Goal: Transaction & Acquisition: Purchase product/service

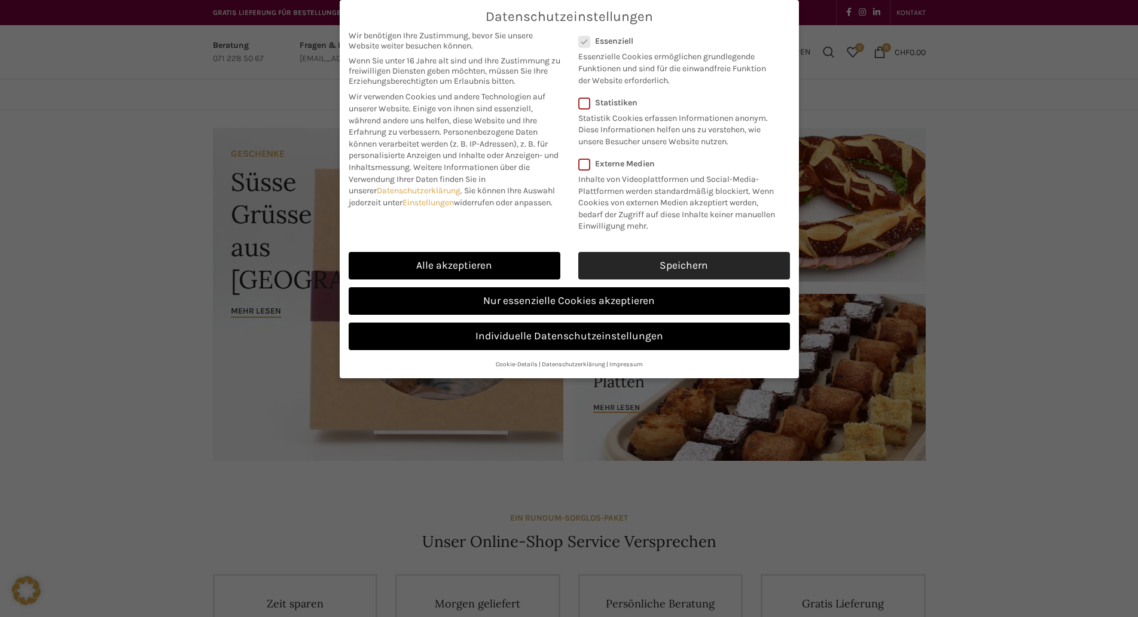
click at [627, 269] on link "Speichern" at bounding box center [684, 266] width 212 height 28
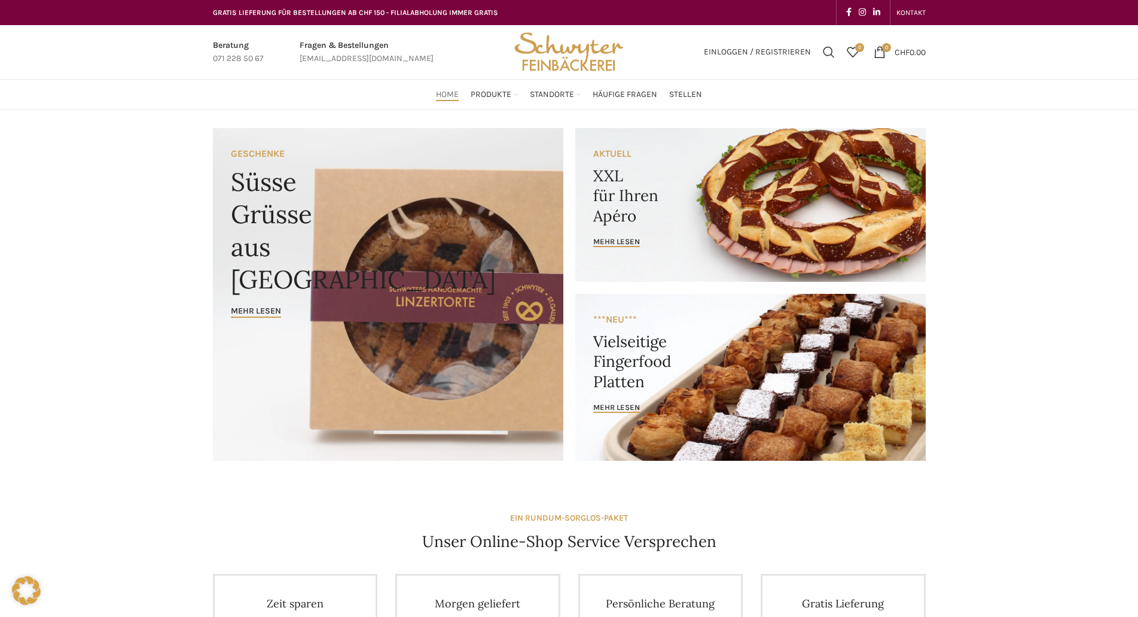
click at [621, 190] on link "Banner link" at bounding box center [750, 205] width 351 height 154
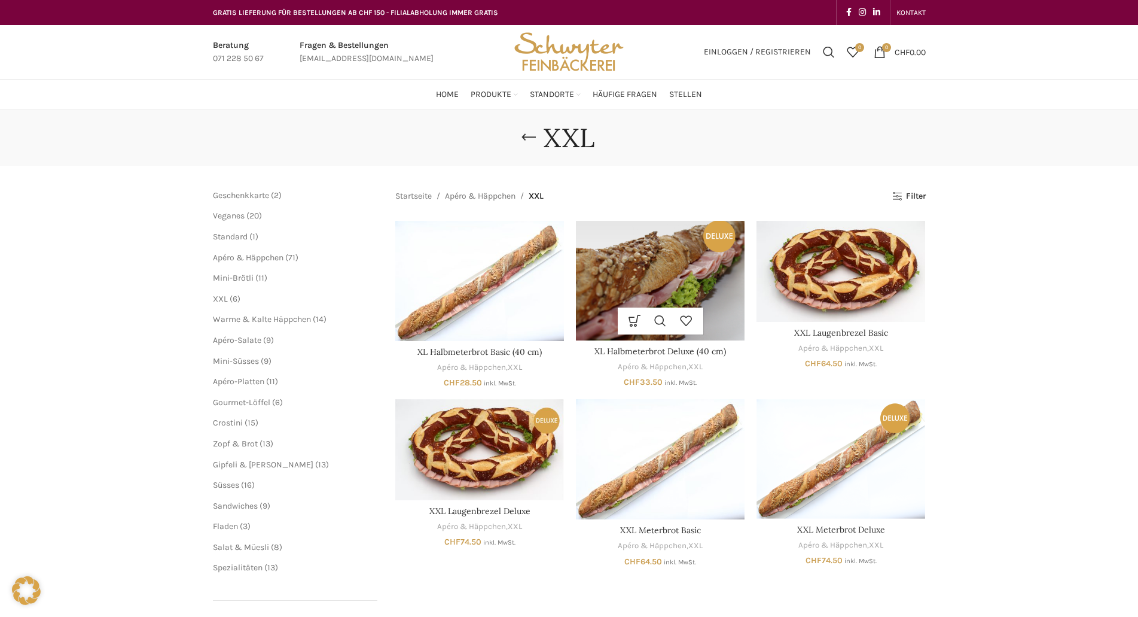
scroll to position [120, 0]
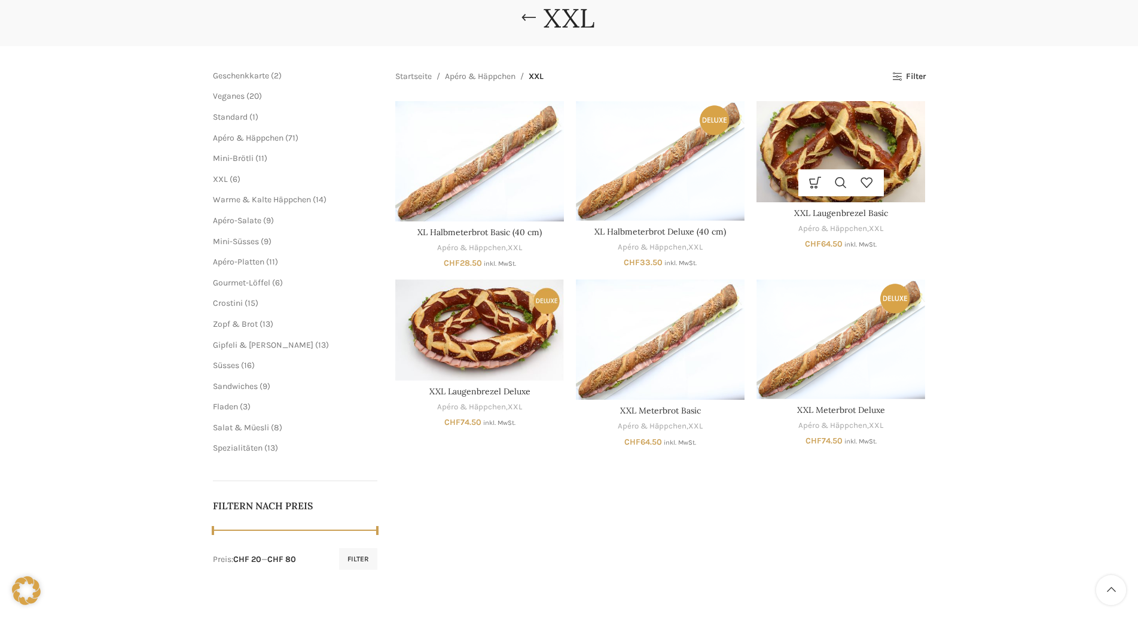
click at [884, 163] on img "XXL Laugenbrezel Basic" at bounding box center [841, 151] width 169 height 101
click at [878, 148] on img "XXL Laugenbrezel Basic" at bounding box center [841, 151] width 169 height 101
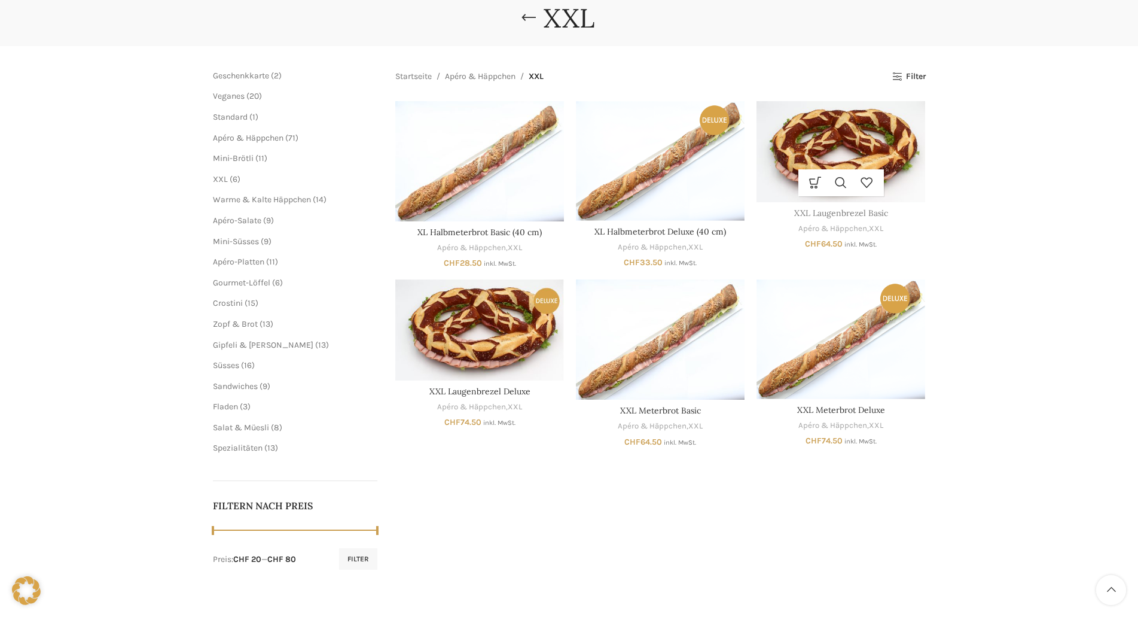
click at [864, 211] on link "XXL Laugenbrezel Basic" at bounding box center [841, 213] width 94 height 11
click at [961, 236] on div "XXL Schliessen Geschenkkarte 2 2 Produkte Veganes 20 20 Produkte Standard 1 1 P…" at bounding box center [569, 291] width 1138 height 603
click at [654, 410] on link "XXL Meterbrot Basic" at bounding box center [660, 410] width 81 height 11
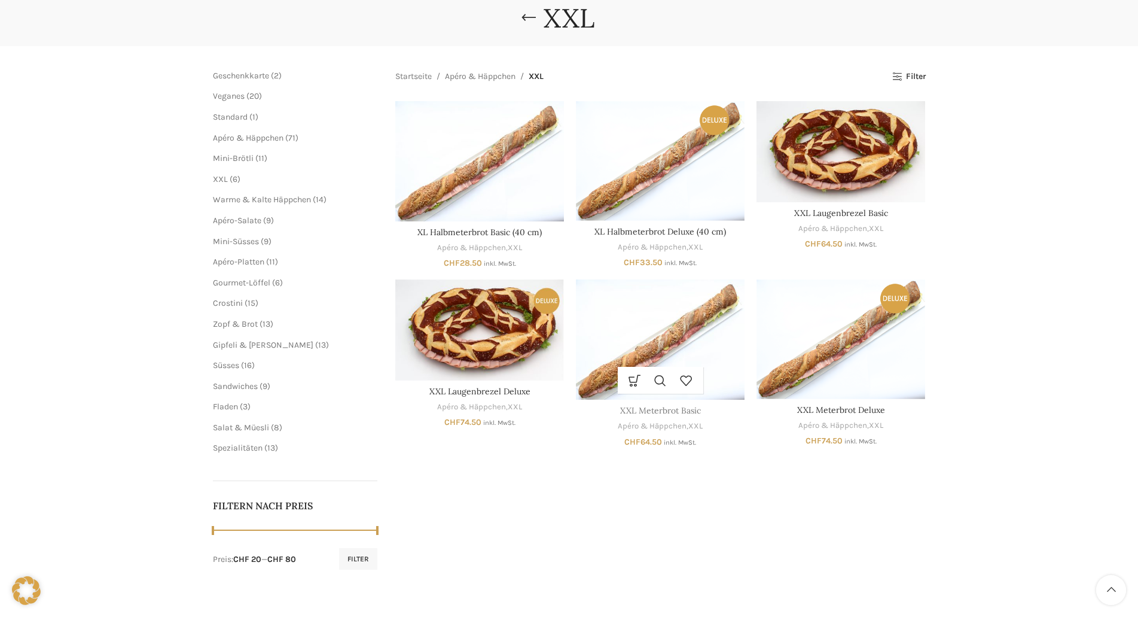
click at [654, 410] on link "XXL Meterbrot Basic" at bounding box center [660, 410] width 81 height 11
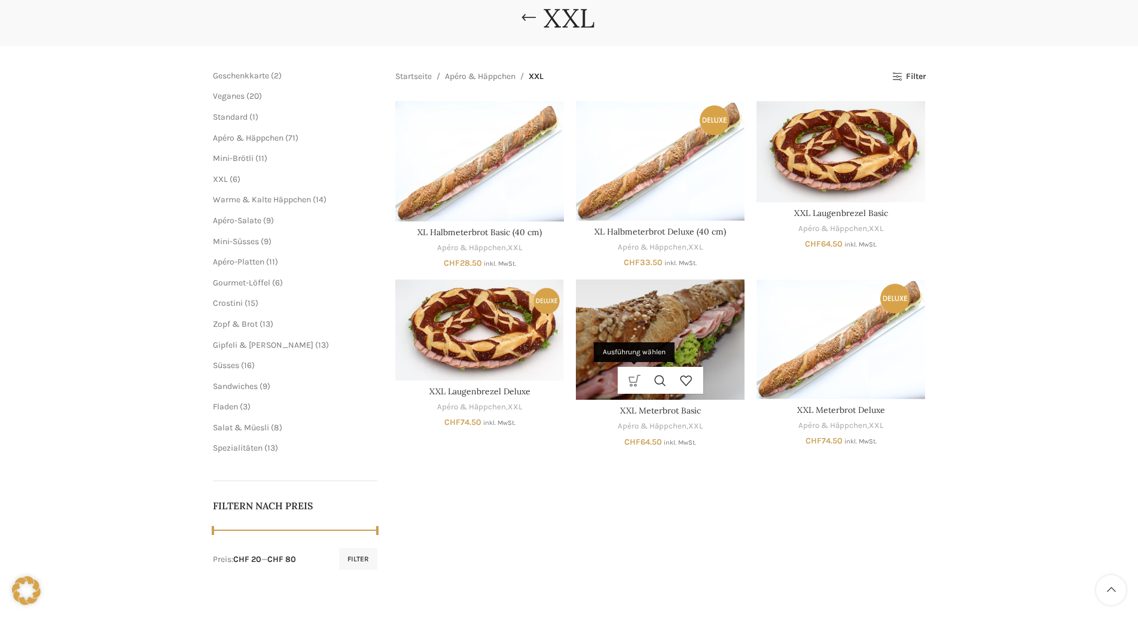
click at [630, 379] on link "Ausführung wählen" at bounding box center [635, 380] width 26 height 27
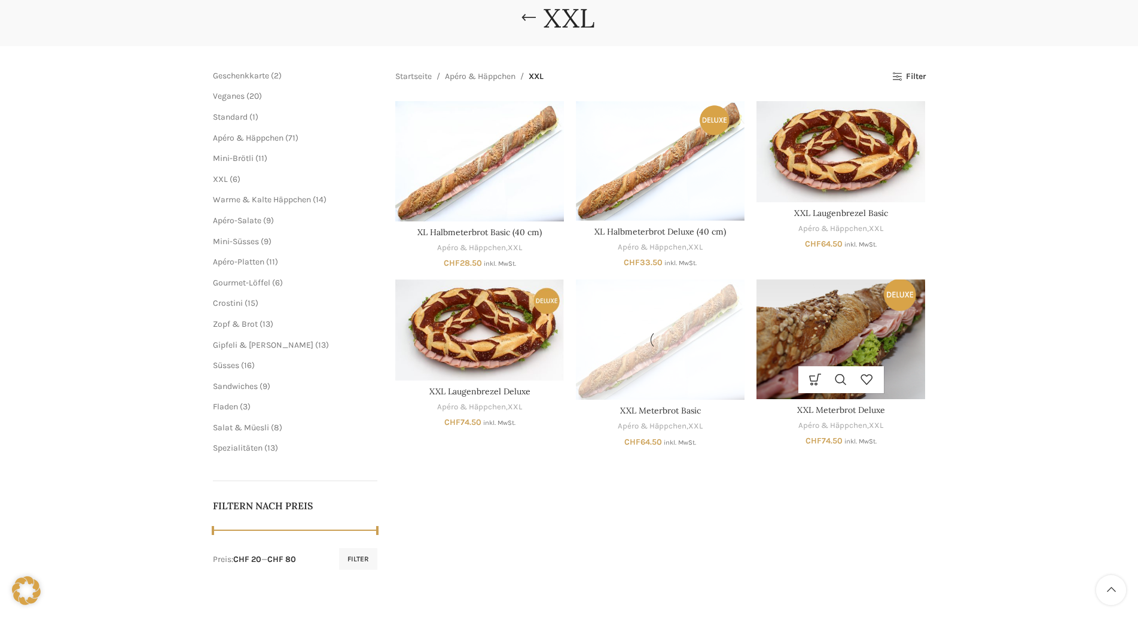
click at [839, 333] on img "XXL Meterbrot Deluxe" at bounding box center [841, 338] width 169 height 119
click at [811, 376] on link "Ausführung wählen" at bounding box center [816, 379] width 26 height 27
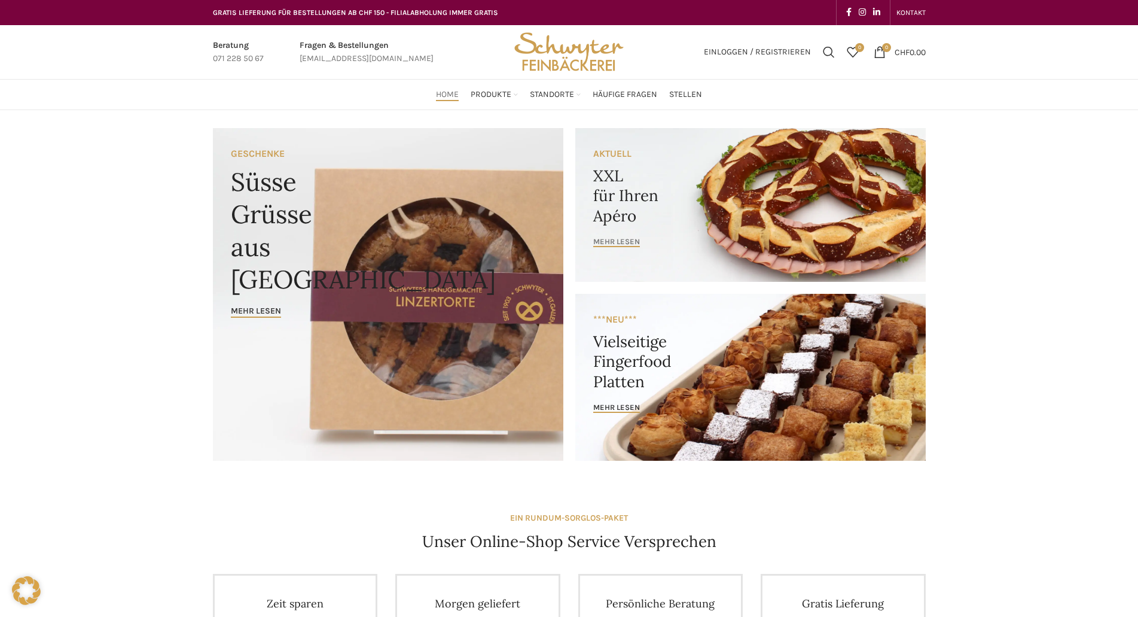
click at [627, 238] on span "mehr lesen" at bounding box center [616, 242] width 47 height 10
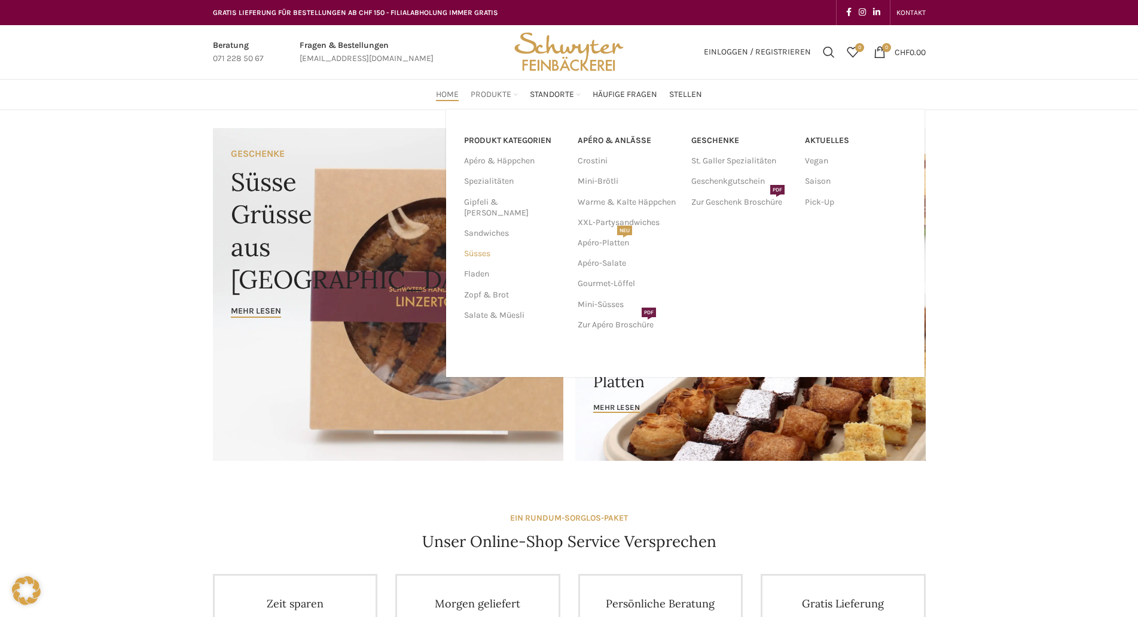
click at [488, 243] on link "Süsses" at bounding box center [513, 253] width 99 height 20
click at [483, 243] on link "Süsses" at bounding box center [513, 253] width 99 height 20
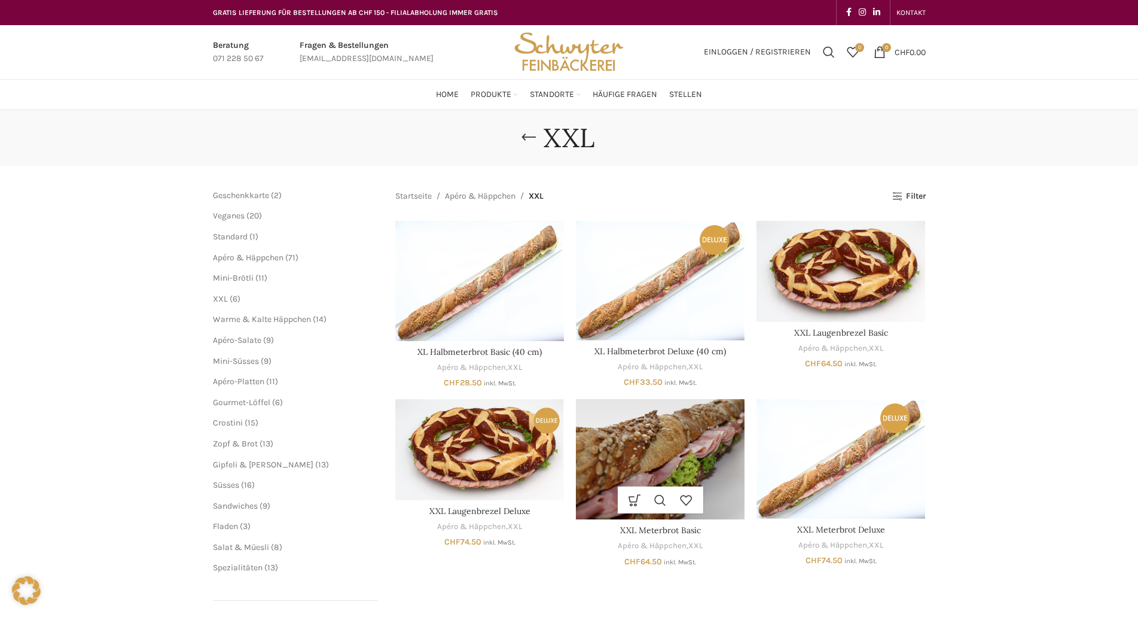
click at [675, 443] on img "XXL Meterbrot Basic" at bounding box center [660, 459] width 169 height 120
click at [658, 501] on link "Schnellansicht" at bounding box center [661, 499] width 26 height 27
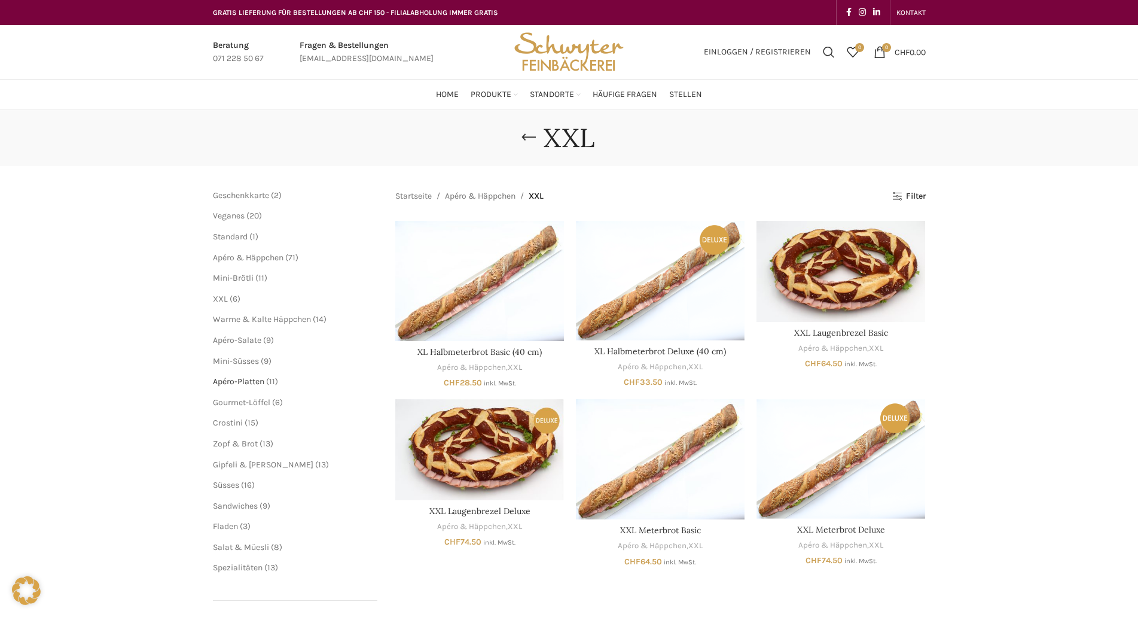
click at [251, 377] on span "Apéro-Platten" at bounding box center [238, 381] width 51 height 10
click at [529, 136] on link "Go back" at bounding box center [529, 138] width 30 height 24
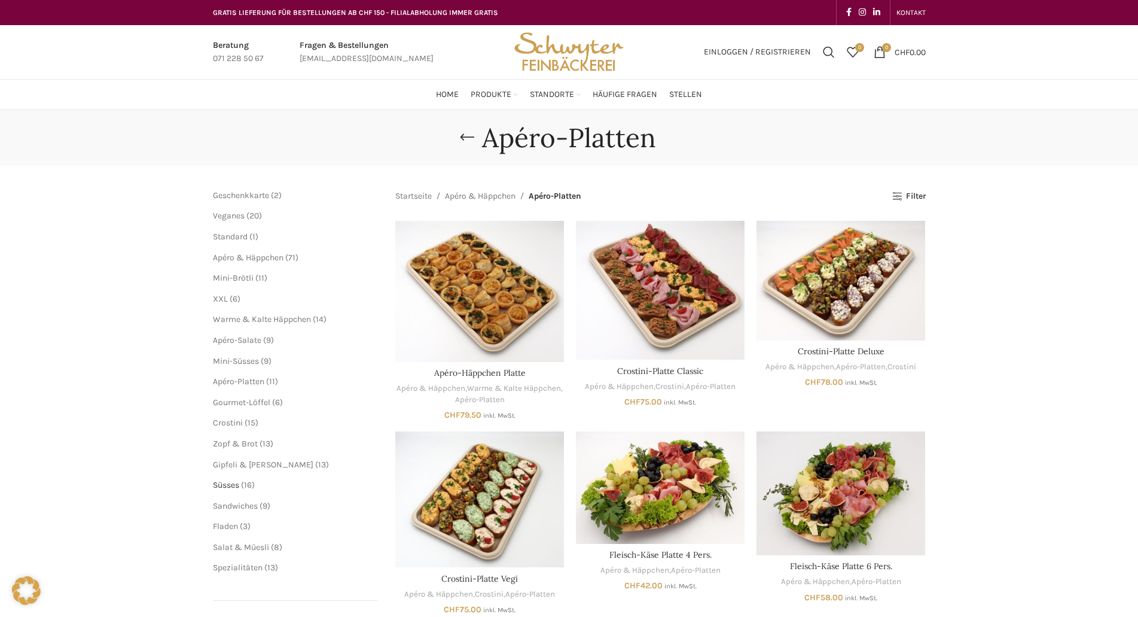
click at [234, 488] on span "Süsses" at bounding box center [226, 485] width 26 height 10
click at [236, 484] on span "Süsses" at bounding box center [226, 485] width 26 height 10
click at [468, 133] on link "Go back" at bounding box center [467, 138] width 30 height 24
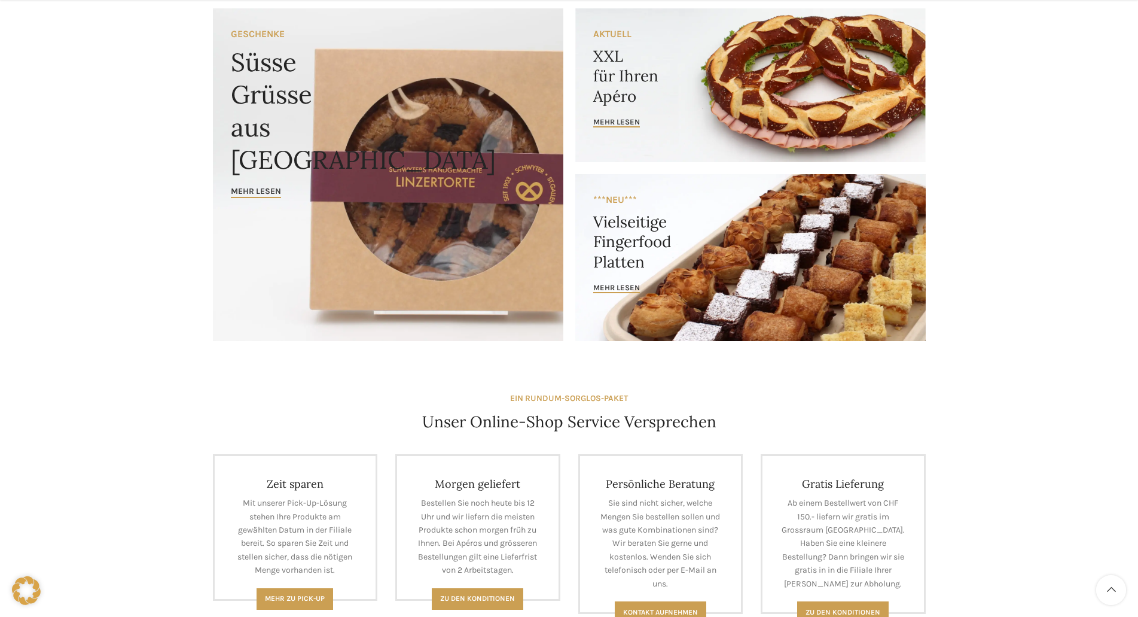
scroll to position [239, 0]
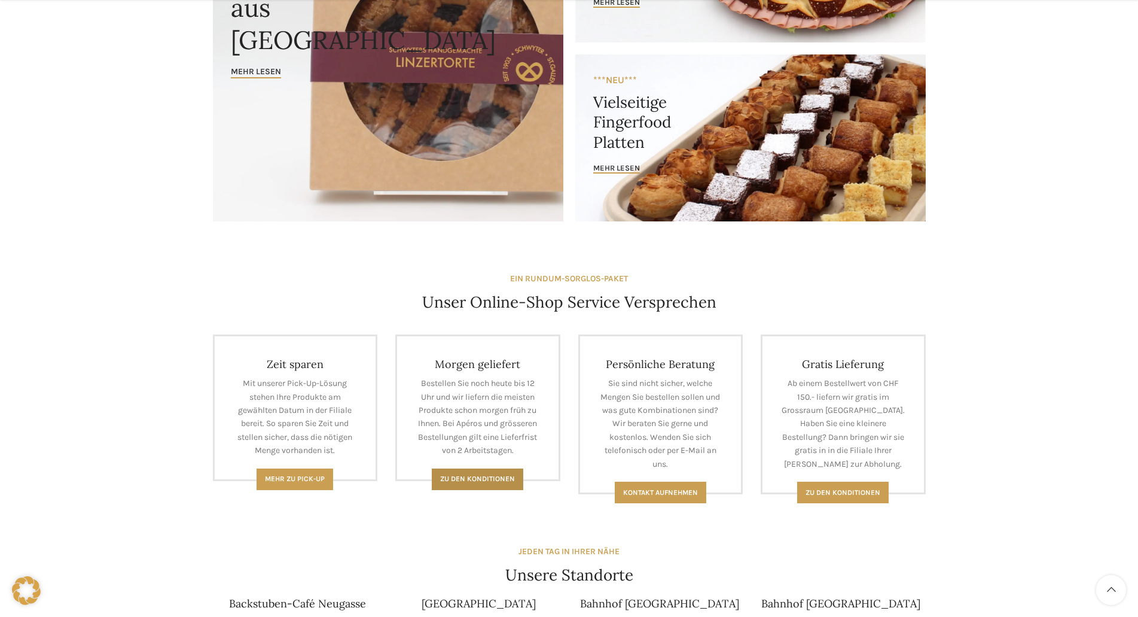
click at [470, 476] on span "Zu den Konditionen" at bounding box center [477, 478] width 75 height 8
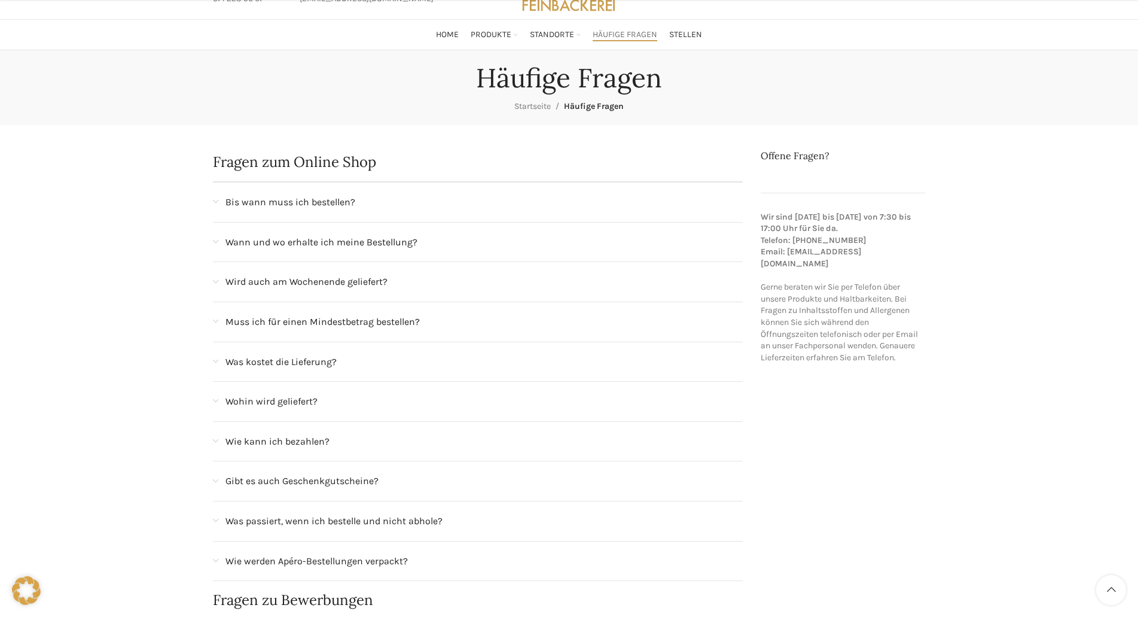
scroll to position [120, 0]
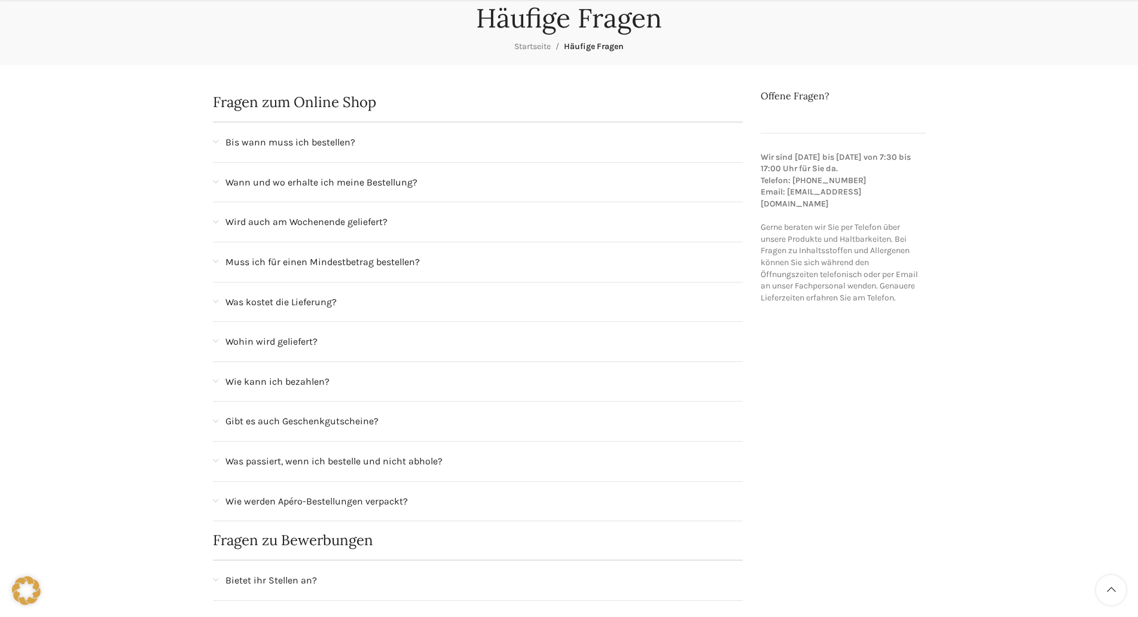
click at [218, 260] on span at bounding box center [215, 261] width 5 height 7
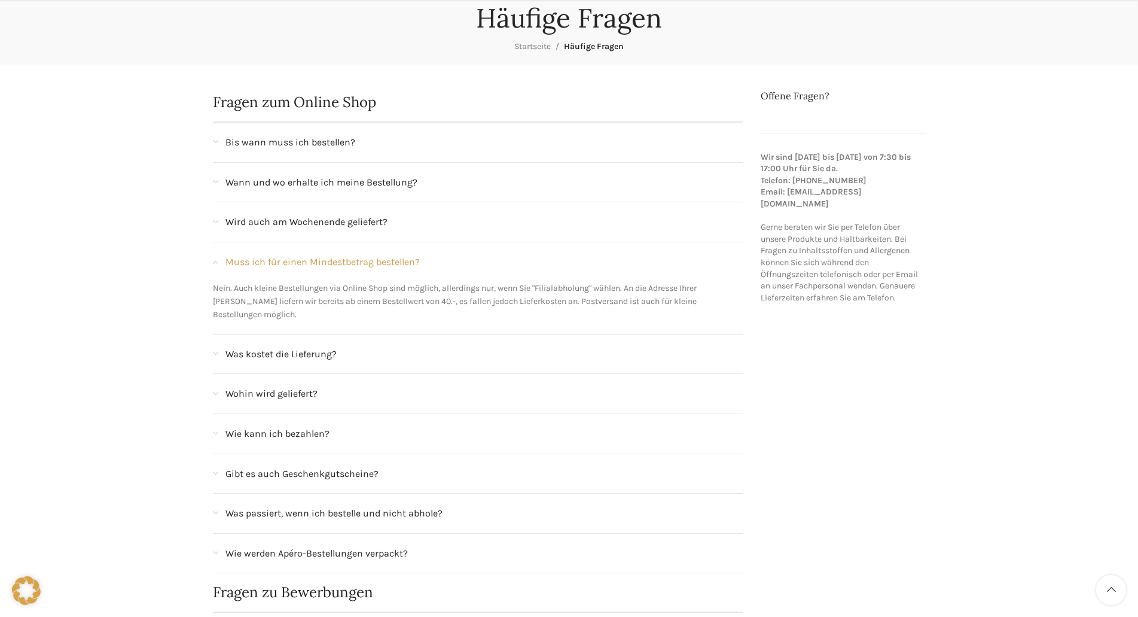
click at [218, 260] on span at bounding box center [215, 261] width 5 height 7
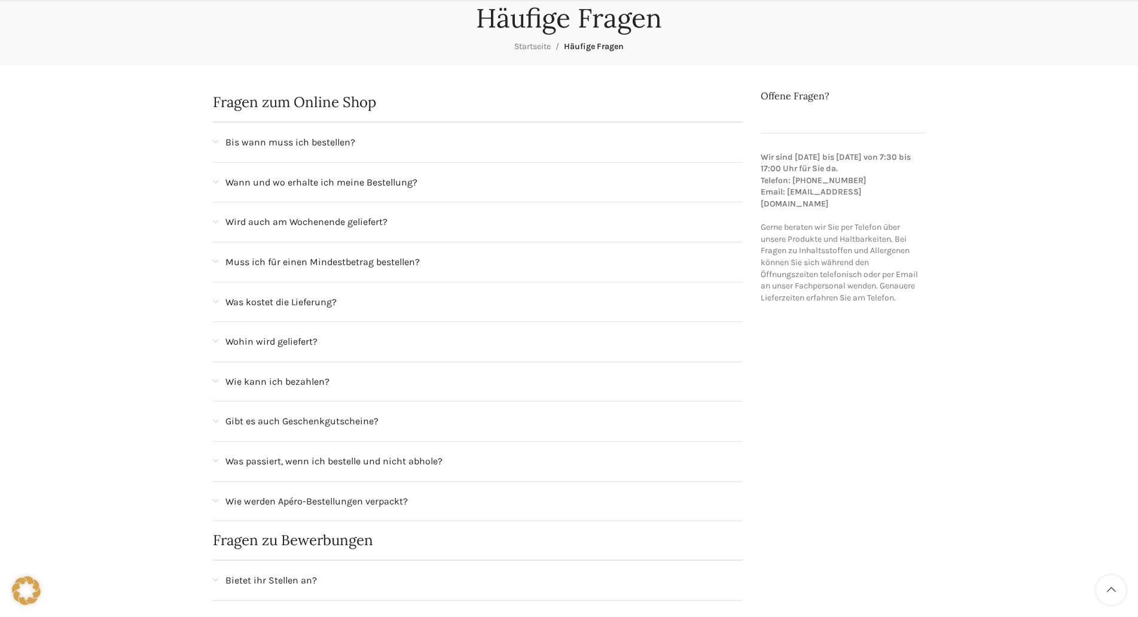
click at [215, 302] on span at bounding box center [215, 301] width 5 height 7
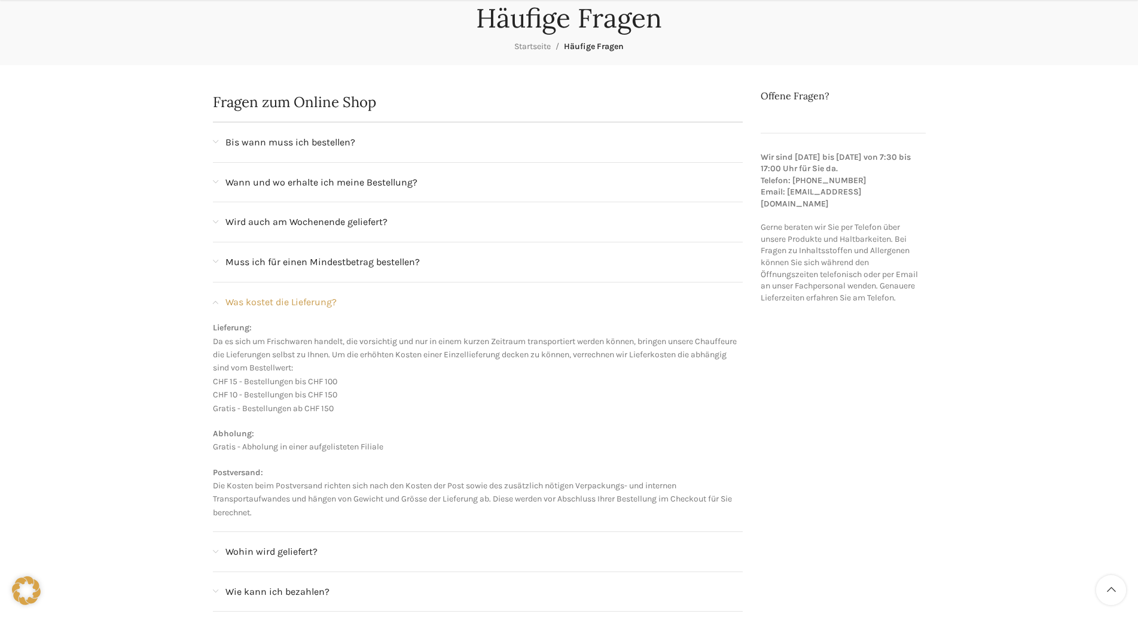
click at [215, 302] on span at bounding box center [215, 301] width 5 height 7
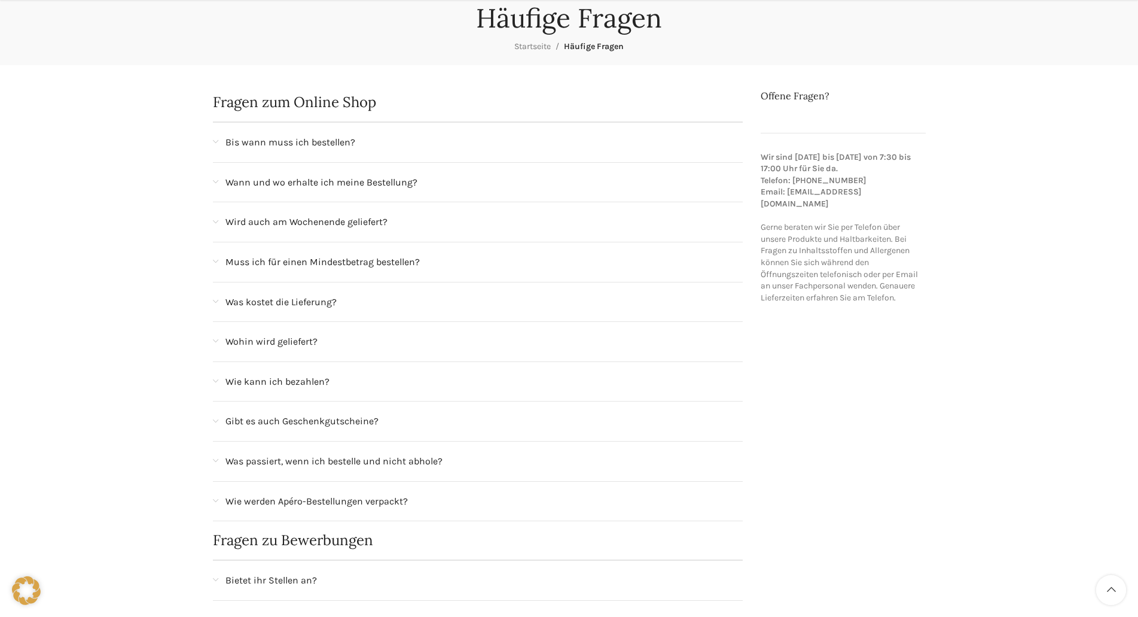
click at [218, 340] on div "Wohin wird geliefert?" at bounding box center [478, 341] width 531 height 39
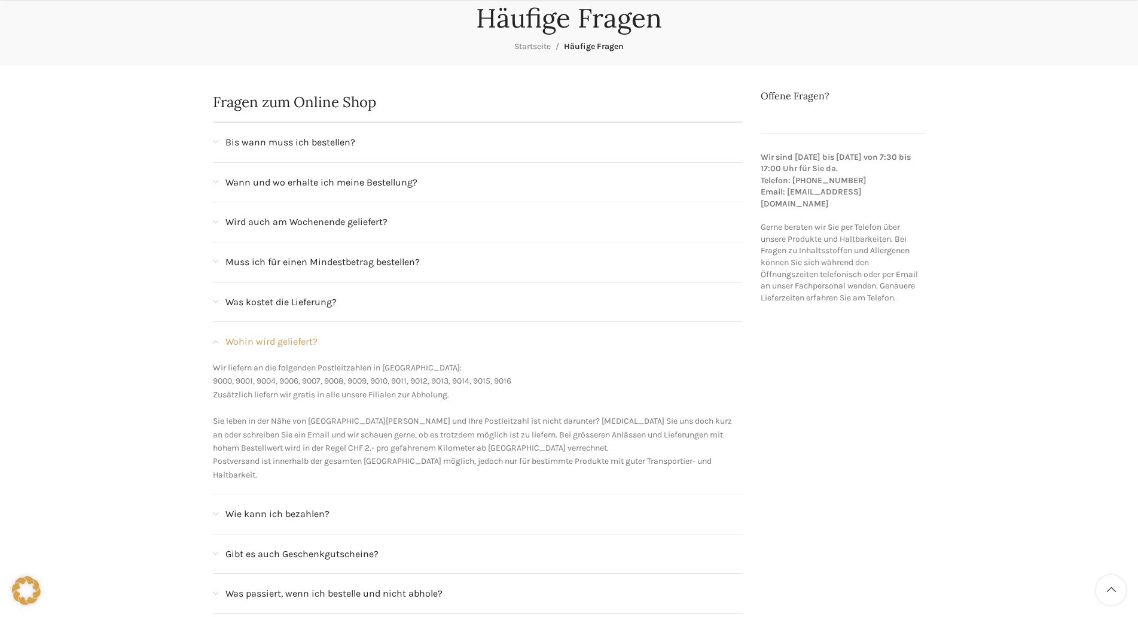
click at [214, 339] on span at bounding box center [215, 341] width 5 height 7
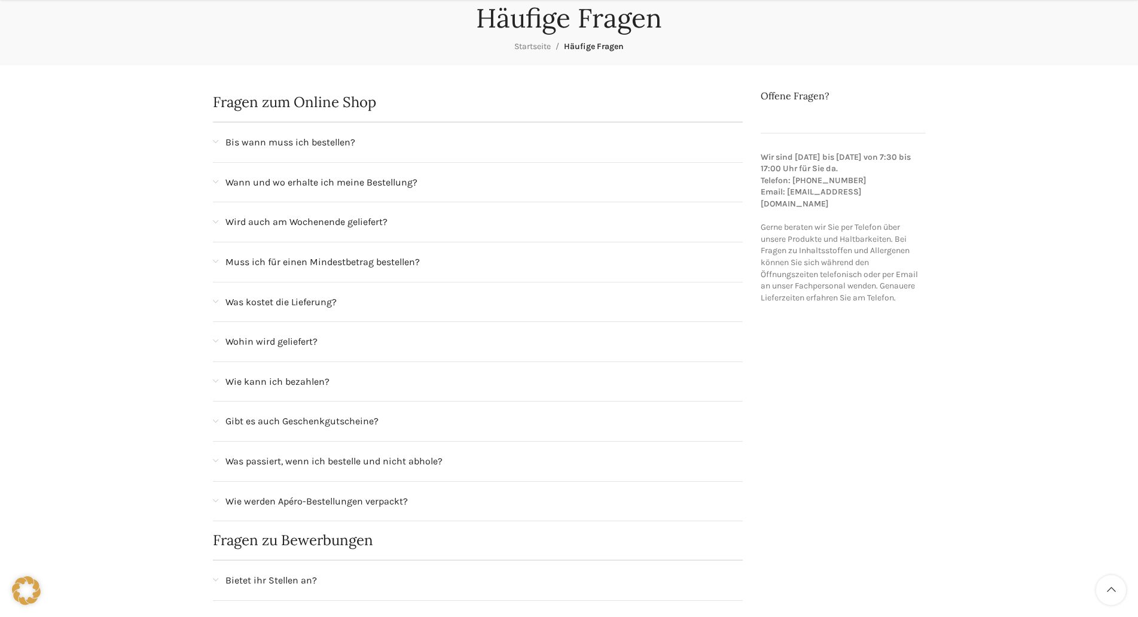
click at [214, 378] on span at bounding box center [215, 381] width 5 height 7
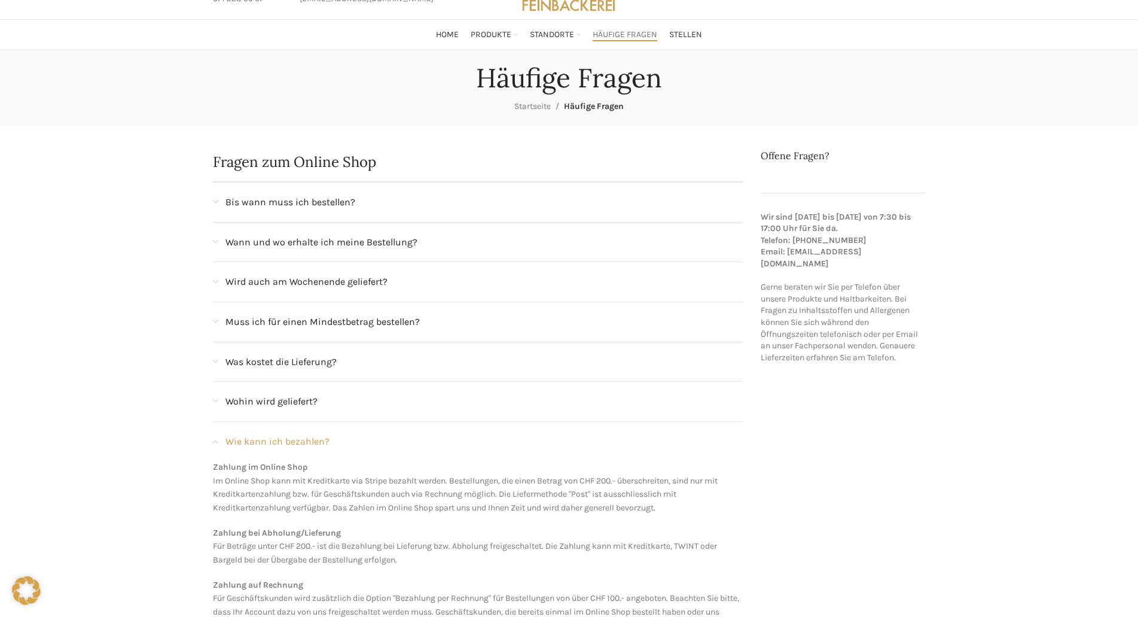
scroll to position [0, 0]
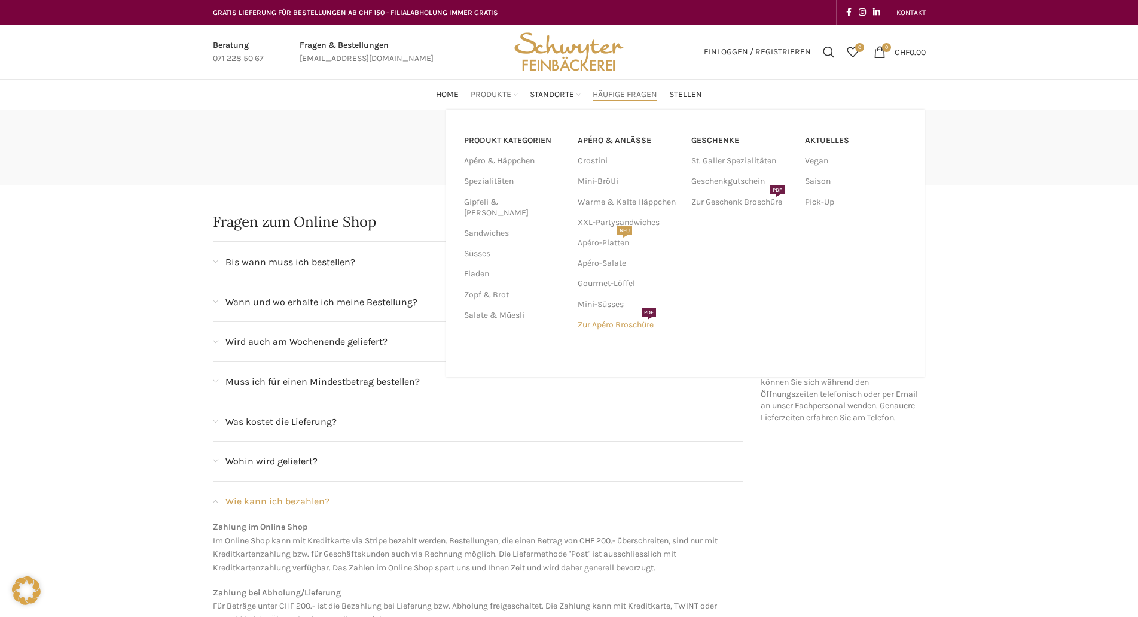
click at [617, 321] on link "Zur Apéro Broschüre PDF" at bounding box center [629, 325] width 102 height 20
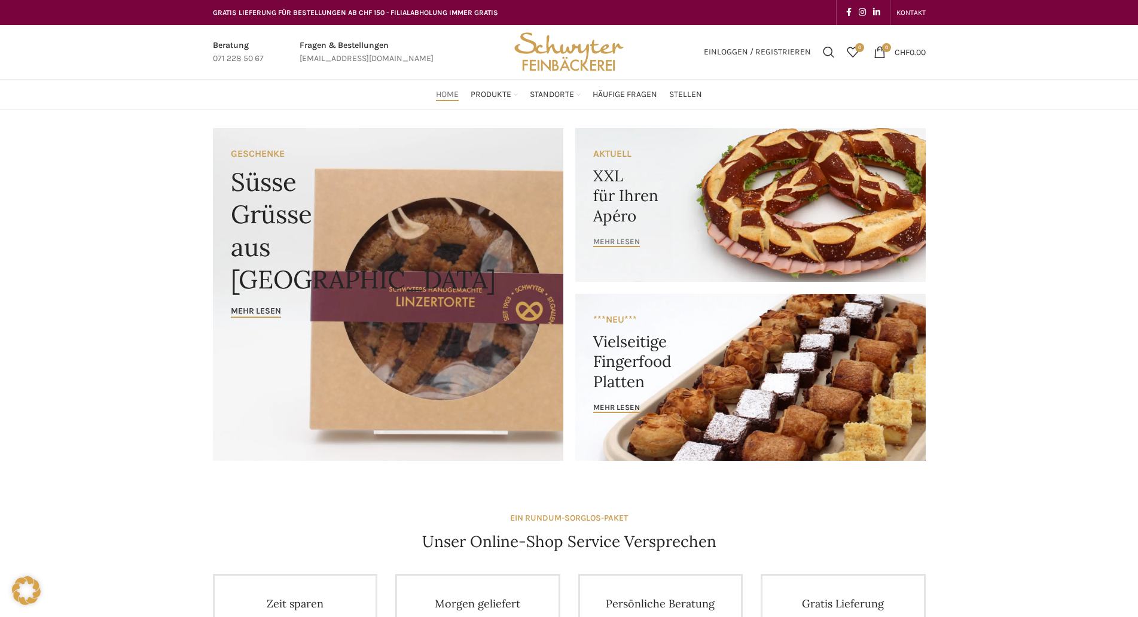
click at [597, 242] on span "mehr lesen" at bounding box center [616, 242] width 47 height 10
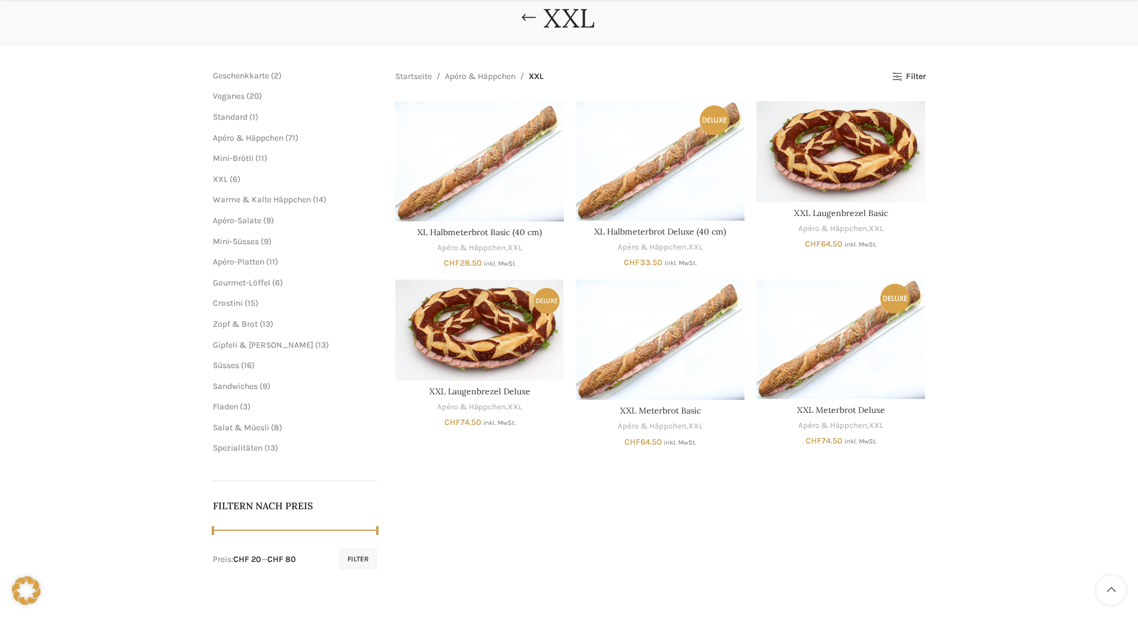
scroll to position [239, 0]
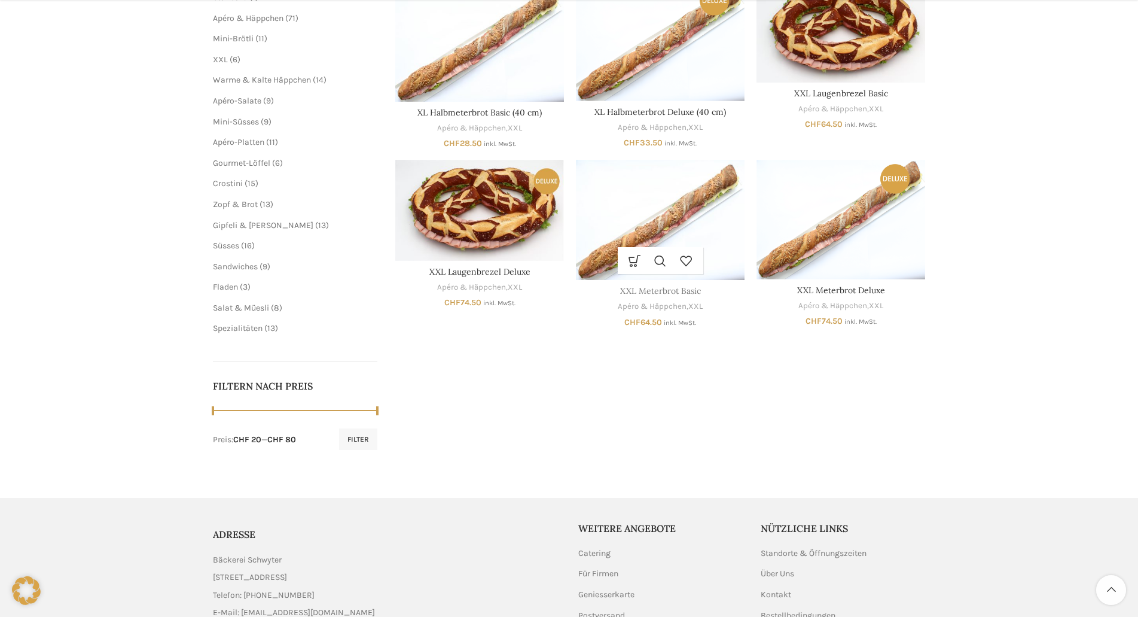
click at [664, 288] on link "XXL Meterbrot Basic" at bounding box center [660, 290] width 81 height 11
